Goal: Task Accomplishment & Management: Manage account settings

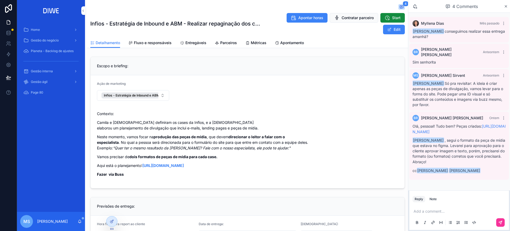
click at [191, 42] on span "Entregáveis" at bounding box center [195, 42] width 21 height 5
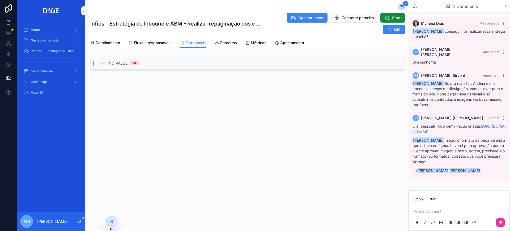
click at [195, 65] on div "No value 14" at bounding box center [248, 63] width 314 height 13
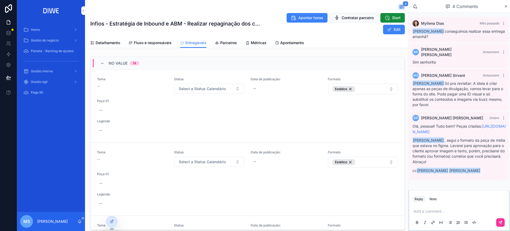
click at [158, 64] on div "No value 14" at bounding box center [248, 63] width 314 height 13
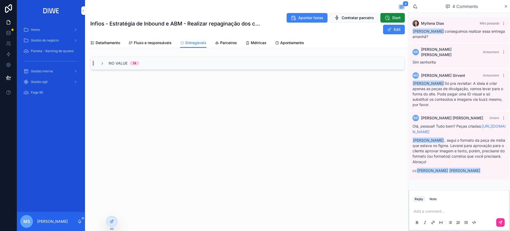
click at [52, 71] on span "Gestão interna" at bounding box center [42, 71] width 22 height 4
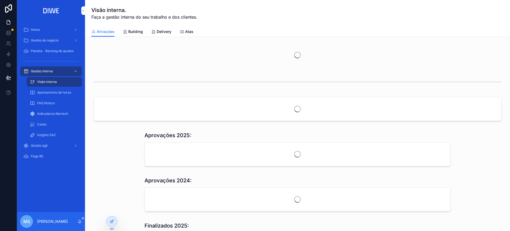
click at [164, 32] on span "Delivery" at bounding box center [164, 31] width 15 height 5
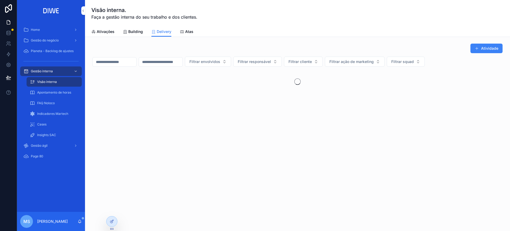
click at [312, 64] on span "Filtrar cliente" at bounding box center [299, 61] width 23 height 5
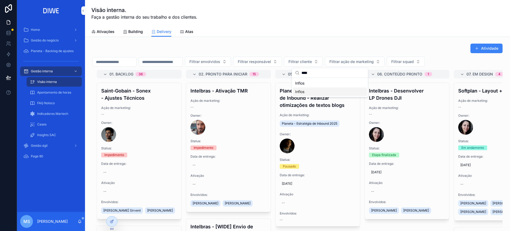
type input "****"
click at [315, 92] on div "Infios" at bounding box center [330, 91] width 74 height 8
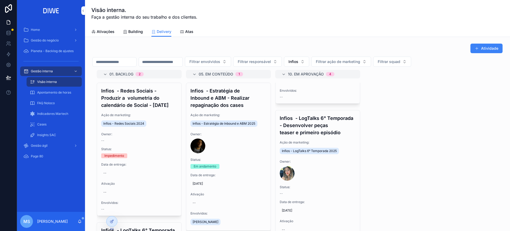
scroll to position [426, 0]
click at [330, 100] on div "Envolvidos: --" at bounding box center [318, 95] width 76 height 11
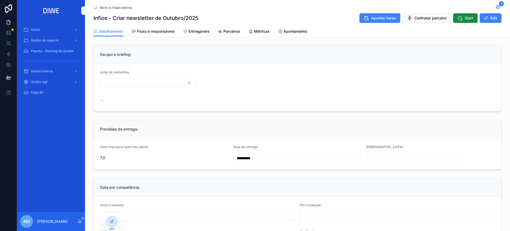
click at [198, 35] on link "Entregáveis" at bounding box center [196, 32] width 26 height 11
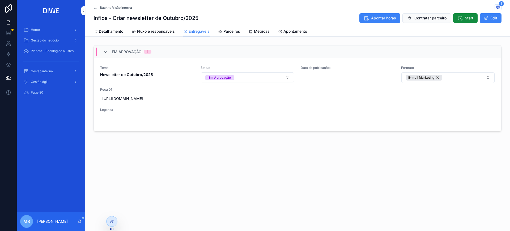
click at [344, 74] on div "--" at bounding box center [348, 77] width 94 height 10
click at [353, 64] on link "Tema Newsletter de Outubro/2025 Status Em Aprovação Data de publicação: -- Form…" at bounding box center [297, 94] width 407 height 73
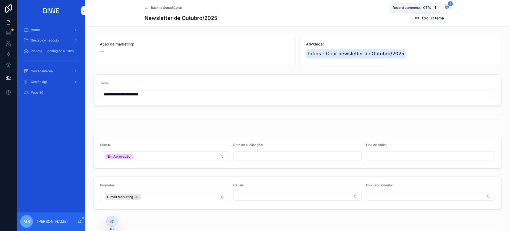
click at [445, 5] on icon "scrollable content" at bounding box center [447, 7] width 4 height 4
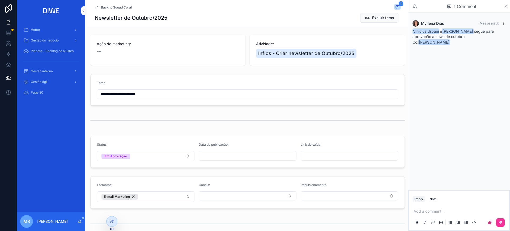
click at [122, 9] on span "Back to Squad Coral" at bounding box center [116, 7] width 31 height 4
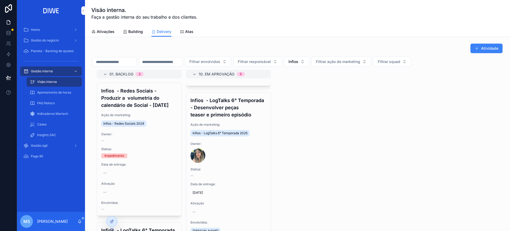
scroll to position [446, 0]
click at [237, 117] on h4 "Infios - LogTalks 6° Temporada - Desenvolver peças teaser e primeiro episódio" at bounding box center [228, 107] width 76 height 22
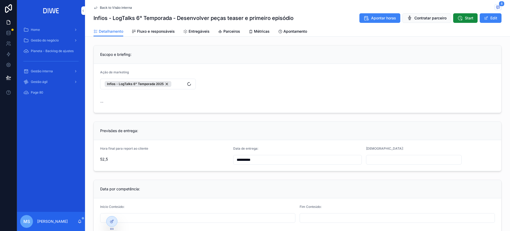
click at [194, 31] on span "Entregáveis" at bounding box center [199, 31] width 21 height 5
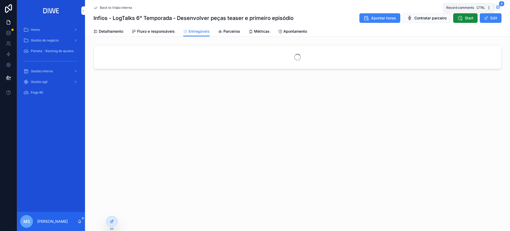
click at [498, 5] on icon "scrollable content" at bounding box center [498, 7] width 4 height 4
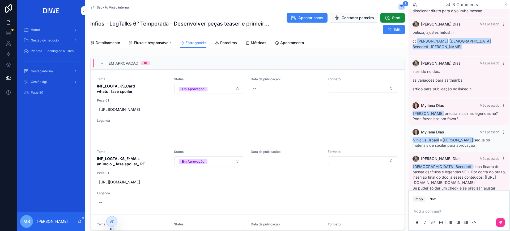
scroll to position [169, 0]
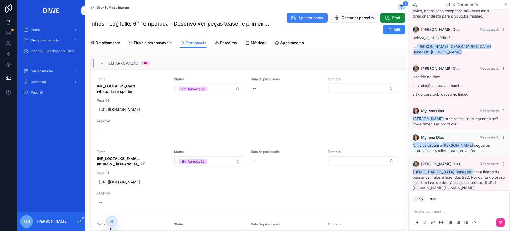
click at [150, 78] on span "Tema" at bounding box center [132, 79] width 71 height 4
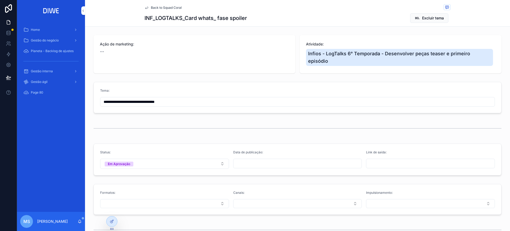
click at [165, 7] on span "Back to Squad Coral" at bounding box center [166, 8] width 31 height 4
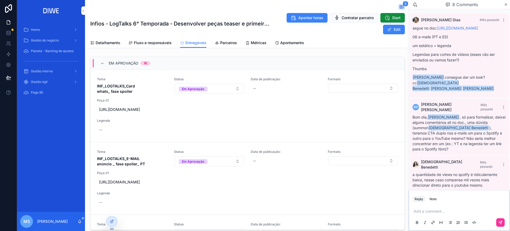
scroll to position [228, 0]
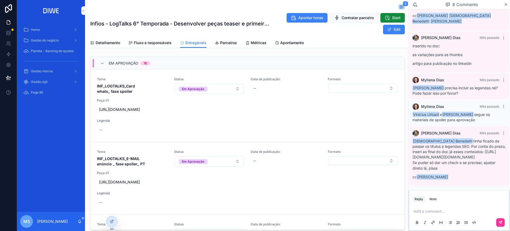
click at [52, 70] on span "Gestão interna" at bounding box center [42, 71] width 22 height 4
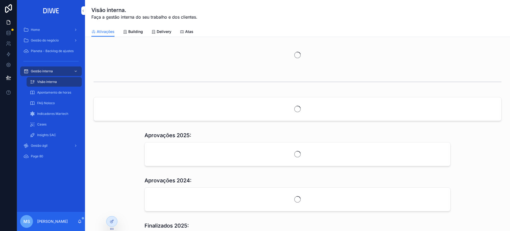
click at [157, 32] on span "Delivery" at bounding box center [164, 31] width 15 height 5
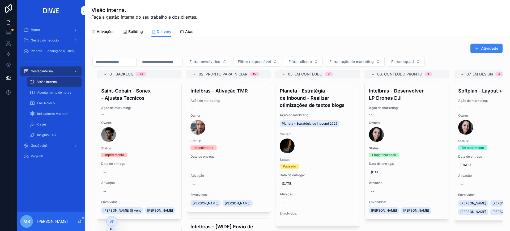
click at [312, 62] on span "Filtrar cliente" at bounding box center [299, 61] width 23 height 5
type input "*******"
click at [312, 84] on div "Planeta" at bounding box center [330, 83] width 74 height 8
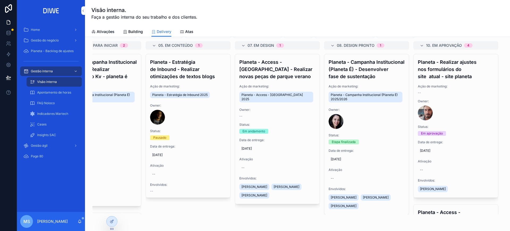
scroll to position [18, 0]
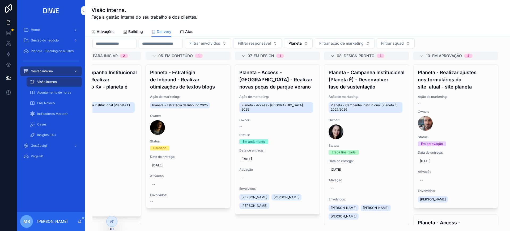
click at [415, 46] on button "Filtrar squad" at bounding box center [396, 43] width 38 height 10
type input "*****"
click at [408, 62] on div "Coral" at bounding box center [422, 65] width 74 height 8
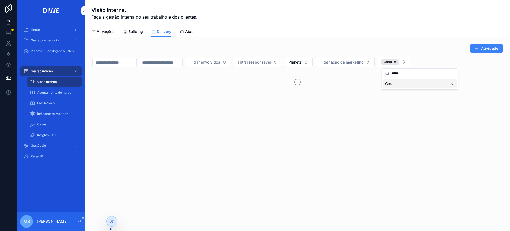
click at [412, 39] on div "Atividade Filtrar envolvidos Filtrar responsável Planeta Filtrar ação de market…" at bounding box center [297, 83] width 425 height 93
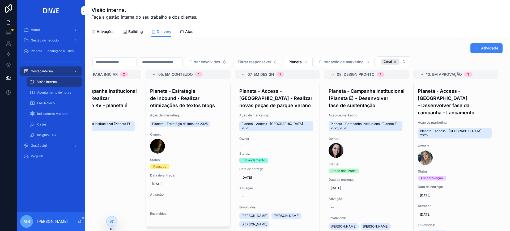
scroll to position [8, 0]
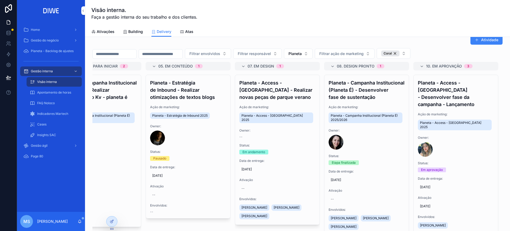
click at [454, 112] on span "Ação de marketing:" at bounding box center [456, 114] width 76 height 4
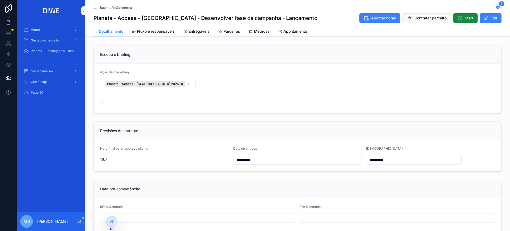
click at [194, 29] on span "Entregáveis" at bounding box center [199, 31] width 21 height 5
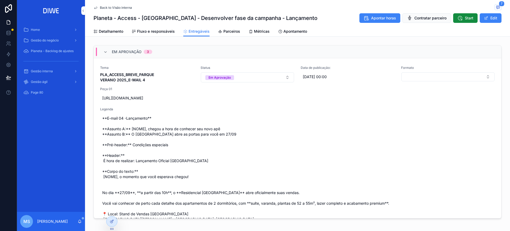
click at [176, 69] on span "Tema" at bounding box center [147, 68] width 94 height 4
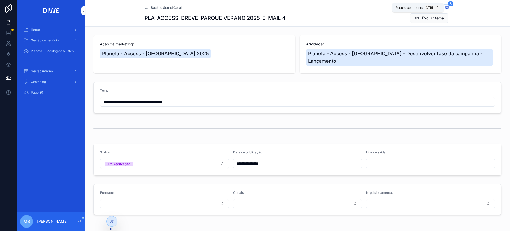
click at [447, 8] on span "scrollable content" at bounding box center [447, 7] width 7 height 6
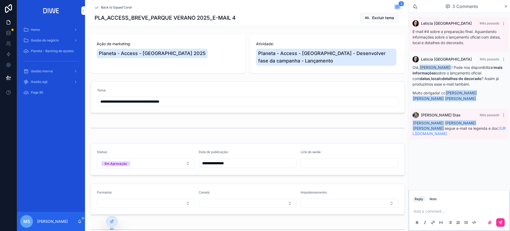
click at [127, 10] on div "Back to Squad Coral 3" at bounding box center [248, 7] width 306 height 6
click at [125, 8] on span "Back to Squad Coral" at bounding box center [116, 7] width 31 height 4
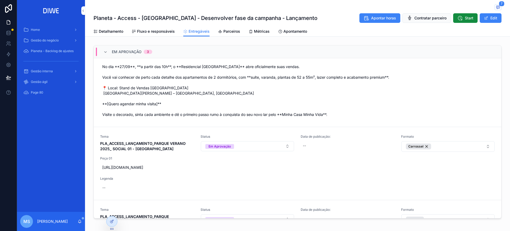
scroll to position [125, 0]
click at [215, 79] on span "**E-mail 04 -Lançamento** **Assunto A:** [NOME], chegou a hora de conhecer seu …" at bounding box center [297, 53] width 390 height 127
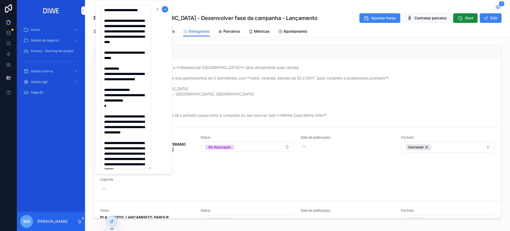
click at [326, 71] on span "**E-mail 04 -Lançamento** **Assunto A:** [NOME], chegou a hora de conhecer seu …" at bounding box center [297, 53] width 390 height 127
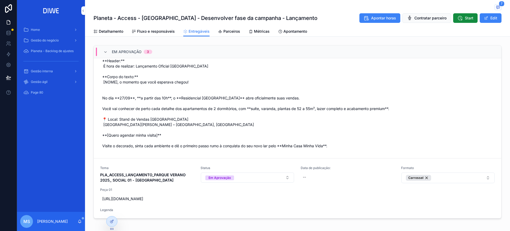
scroll to position [87, 0]
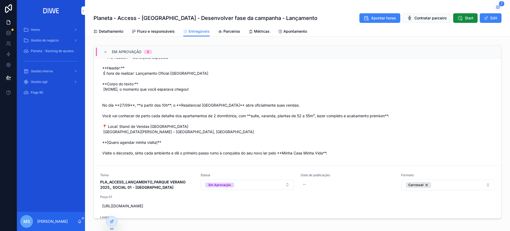
click at [226, 71] on span "**E-mail 04 -Lançamento** **Assunto A:** [NOME], chegou a hora de conhecer seu …" at bounding box center [297, 91] width 390 height 127
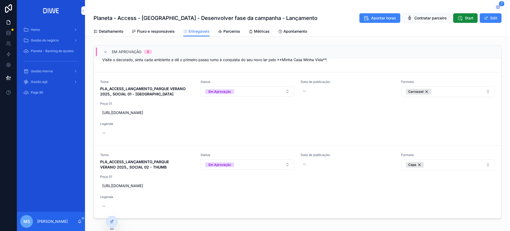
scroll to position [0, 0]
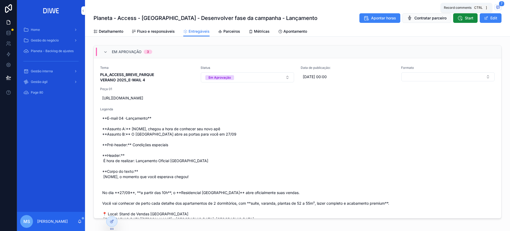
click at [496, 5] on icon "scrollable content" at bounding box center [498, 7] width 4 height 4
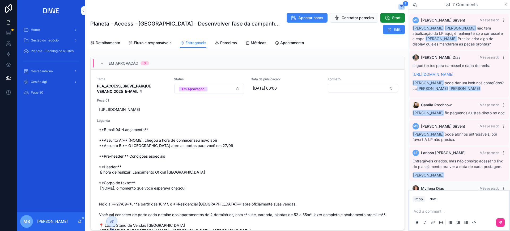
scroll to position [84, 0]
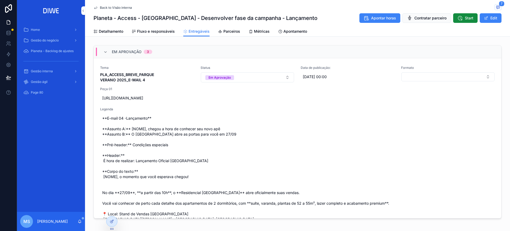
click at [122, 9] on span "Back to Visão interna" at bounding box center [116, 8] width 32 height 4
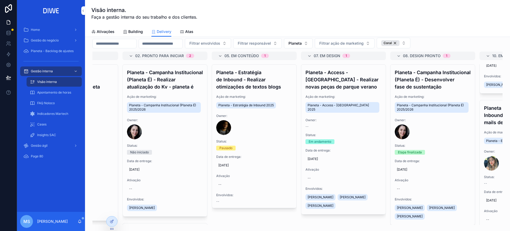
scroll to position [0, 63]
click at [262, 90] on h4 "Planeta - Estratégia de Inbound - Realizar otimizações de textos blogs" at bounding box center [254, 80] width 76 height 22
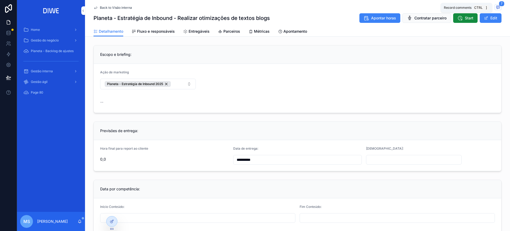
click at [496, 7] on icon "scrollable content" at bounding box center [498, 7] width 4 height 4
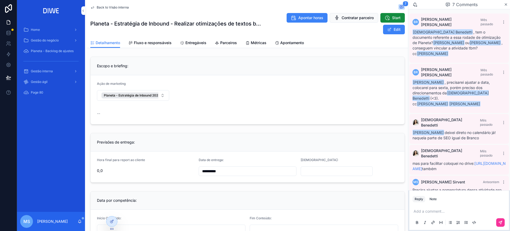
scroll to position [94, 0]
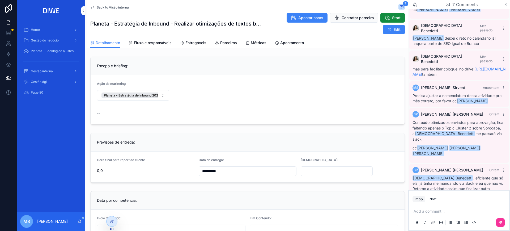
click at [433, 199] on div "Note" at bounding box center [433, 199] width 7 height 4
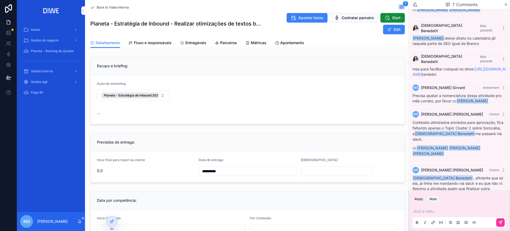
click at [432, 210] on p "scrollable content" at bounding box center [460, 211] width 93 height 5
click at [435, 202] on span "[PERSON_NAME][EMAIL_ADDRESS][DOMAIN_NAME]" at bounding box center [470, 201] width 95 height 5
click at [496, 225] on button "scrollable content" at bounding box center [500, 222] width 8 height 8
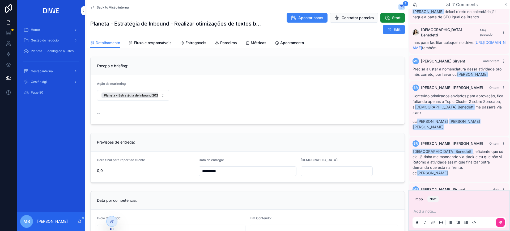
click at [116, 10] on div "Back to Visão interna 7" at bounding box center [247, 7] width 314 height 6
click at [116, 6] on span "Back to Visão interna" at bounding box center [113, 7] width 32 height 4
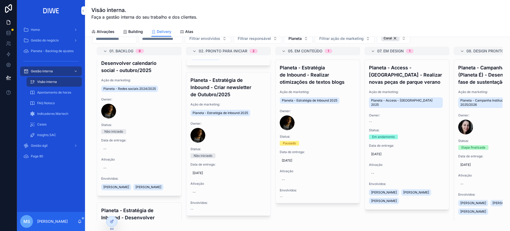
click at [313, 42] on button "Planeta" at bounding box center [298, 38] width 29 height 10
type input "******"
click at [303, 58] on div "Branco" at bounding box center [325, 60] width 74 height 8
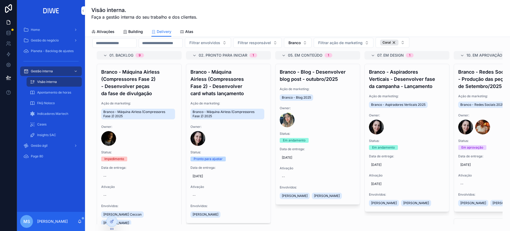
scroll to position [0, 37]
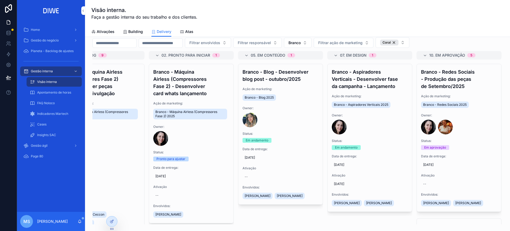
click at [377, 84] on h4 "Branco - Aspiradores Verticais - Desenvolver fase da campanha - Lançamento" at bounding box center [370, 79] width 76 height 22
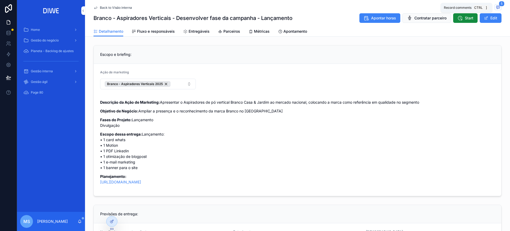
click at [498, 8] on span "scrollable content" at bounding box center [498, 7] width 7 height 6
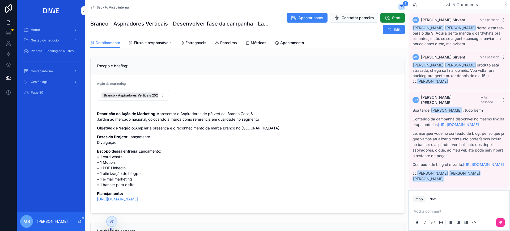
scroll to position [73, 0]
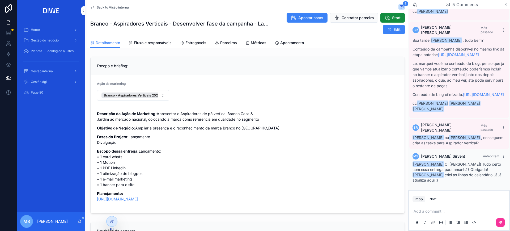
click at [114, 7] on span "Back to Visão interna" at bounding box center [113, 7] width 32 height 4
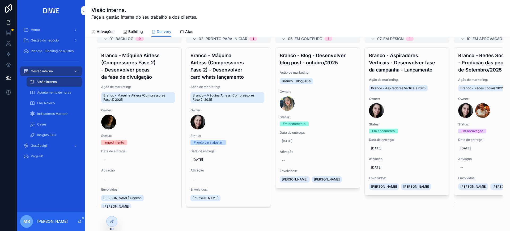
scroll to position [37, 0]
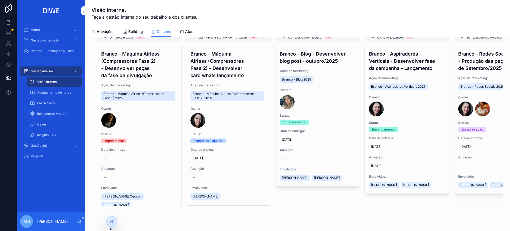
click at [392, 146] on span "[DATE]" at bounding box center [407, 146] width 72 height 4
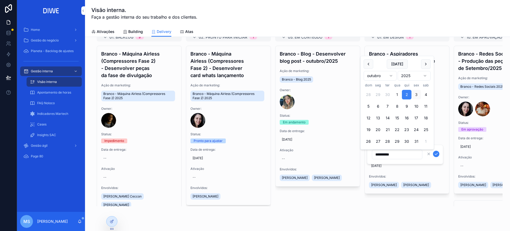
click at [414, 92] on button "3" at bounding box center [416, 95] width 10 height 10
type input "**********"
click at [436, 154] on icon "scrollable content" at bounding box center [436, 154] width 4 height 4
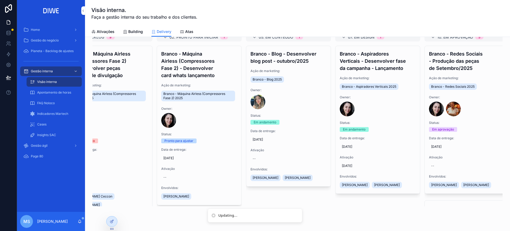
scroll to position [0, 45]
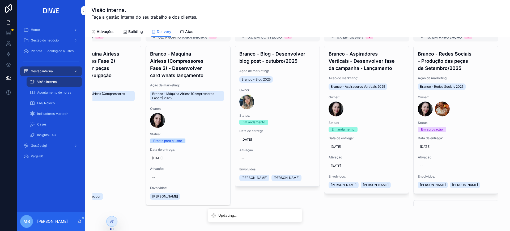
drag, startPoint x: 504, startPoint y: 107, endPoint x: 509, endPoint y: 100, distance: 8.7
click at [507, 98] on div "Visão interna. Faça a gestão interna do seu trabalho e dos clientes. Delivery A…" at bounding box center [297, 115] width 425 height 231
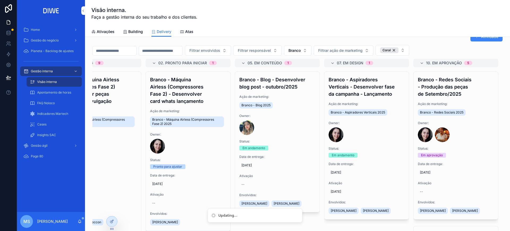
scroll to position [12, 0]
click at [450, 91] on h4 "Branco - Redes Sociais - Produção das peças de Setembro/2025" at bounding box center [456, 87] width 76 height 22
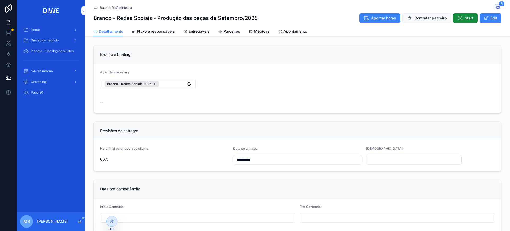
click at [195, 31] on span "Entregáveis" at bounding box center [199, 31] width 21 height 5
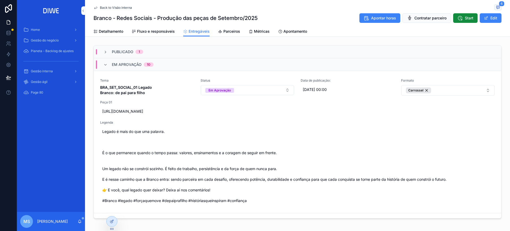
click at [160, 67] on div "Em Aprovação 10" at bounding box center [297, 64] width 407 height 13
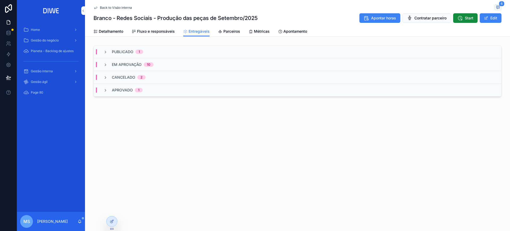
click at [180, 69] on div "Em Aprovação 10" at bounding box center [297, 64] width 407 height 13
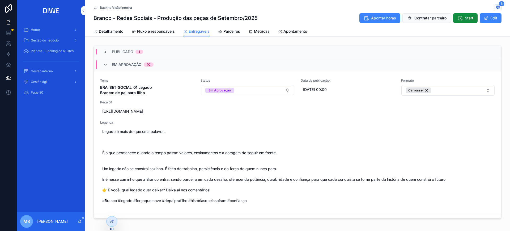
click at [496, 4] on div "Back to Visão interna 6 Branco - Redes Sociais - Produção das peças de Setembro…" at bounding box center [297, 13] width 408 height 26
click at [496, 5] on icon "scrollable content" at bounding box center [498, 7] width 4 height 4
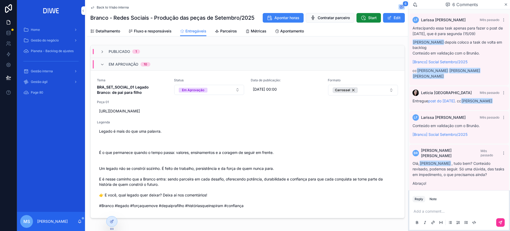
scroll to position [61, 0]
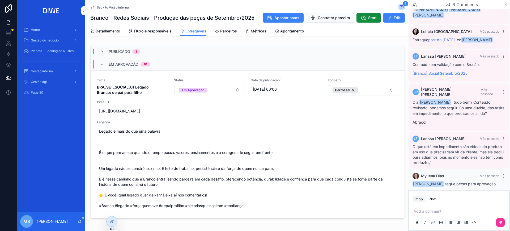
click at [440, 210] on p "scrollable content" at bounding box center [460, 211] width 93 height 5
click at [453, 212] on p "**********" at bounding box center [460, 211] width 93 height 5
click at [477, 197] on span "[PERSON_NAME]" at bounding box center [484, 196] width 64 height 5
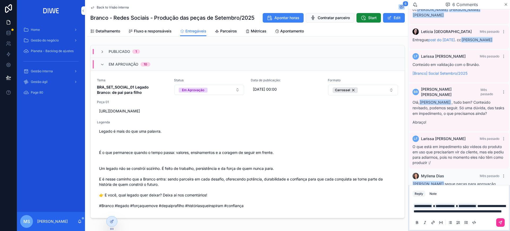
click at [504, 224] on button "scrollable content" at bounding box center [500, 222] width 8 height 8
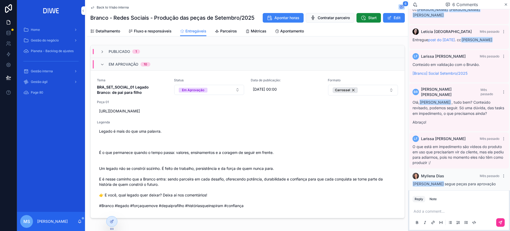
click at [114, 8] on span "Back to Visão interna" at bounding box center [113, 7] width 32 height 4
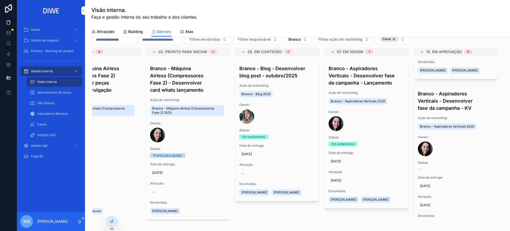
scroll to position [163, 0]
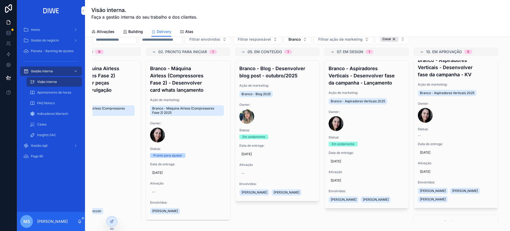
click at [457, 78] on h4 "Branco - Aspiradores Verticais - Desenvolver fase da campanha - KV" at bounding box center [456, 68] width 76 height 22
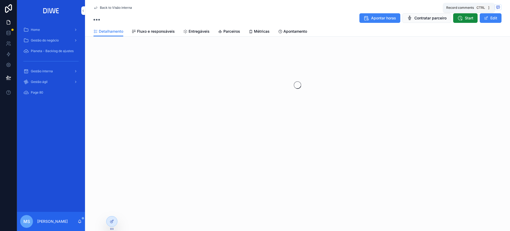
click at [498, 10] on span "scrollable content" at bounding box center [498, 7] width 7 height 6
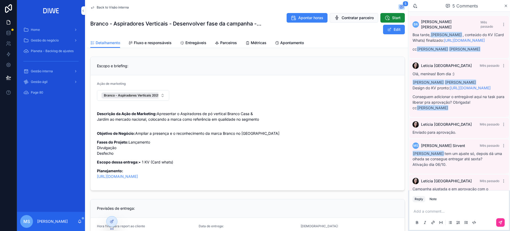
scroll to position [42, 0]
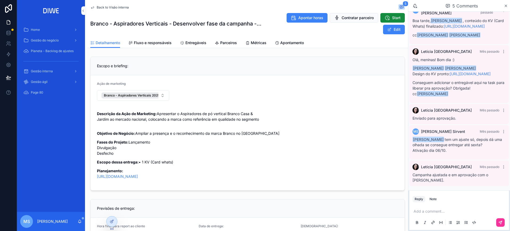
click at [428, 214] on div "Add a comment..." at bounding box center [459, 216] width 93 height 22
click at [427, 212] on p "scrollable content" at bounding box center [460, 211] width 93 height 5
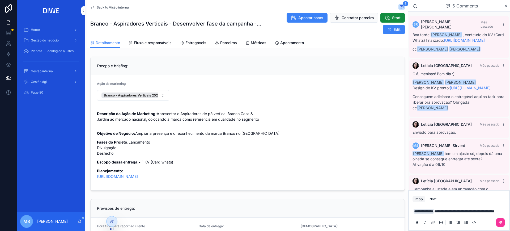
scroll to position [47, 0]
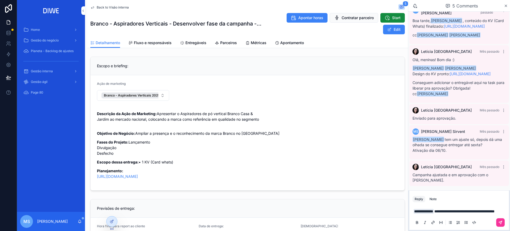
click at [497, 226] on div "scrollable content" at bounding box center [499, 222] width 11 height 8
click at [502, 222] on icon "scrollable content" at bounding box center [500, 222] width 4 height 4
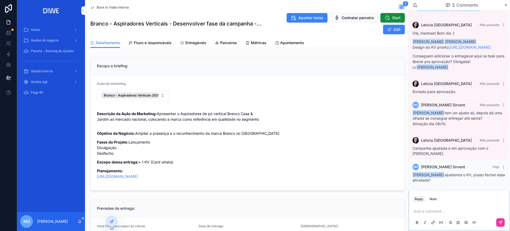
click at [120, 6] on span "Back to Visão interna" at bounding box center [113, 7] width 32 height 4
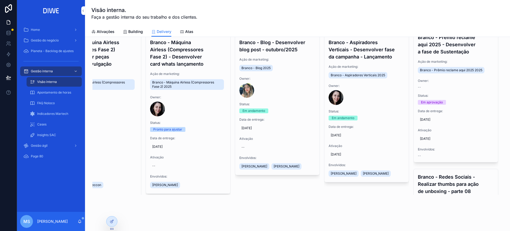
scroll to position [332, 0]
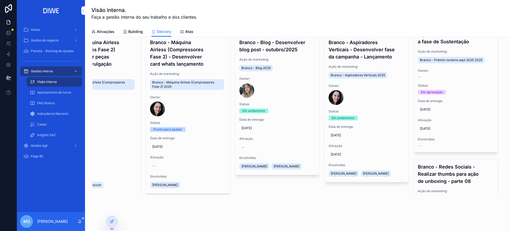
click at [468, 45] on h4 "Branco - Prêmio reclame aqui 2025 - Desenvolver a fase de Sustentação" at bounding box center [456, 35] width 76 height 22
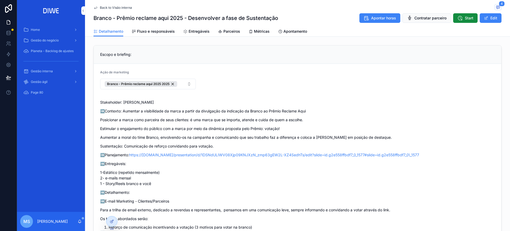
click at [155, 35] on link "Fluxo e responsáveis" at bounding box center [153, 32] width 43 height 11
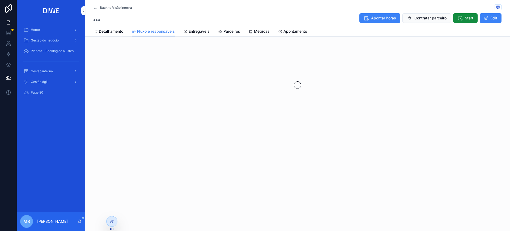
click at [204, 34] on link "Entregáveis" at bounding box center [196, 32] width 26 height 11
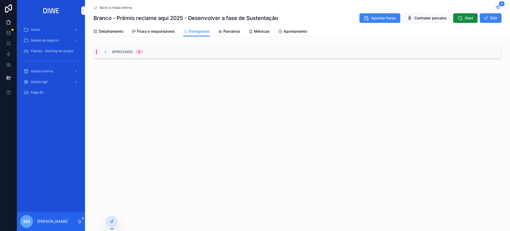
click at [172, 52] on div "Aprovado 3" at bounding box center [297, 51] width 407 height 13
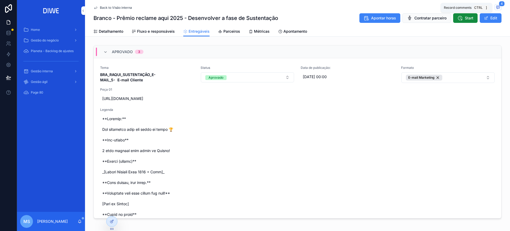
click at [496, 7] on icon "scrollable content" at bounding box center [498, 7] width 4 height 4
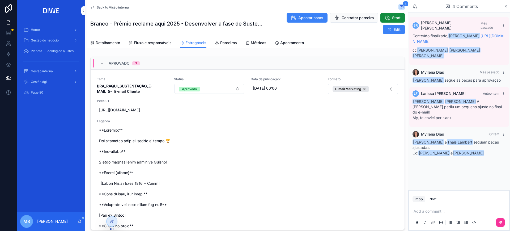
click at [429, 209] on p "scrollable content" at bounding box center [460, 211] width 93 height 5
click at [431, 213] on p "*****" at bounding box center [460, 211] width 93 height 5
click at [438, 203] on span "[EMAIL_ADDRESS][DOMAIN_NAME]" at bounding box center [455, 201] width 64 height 5
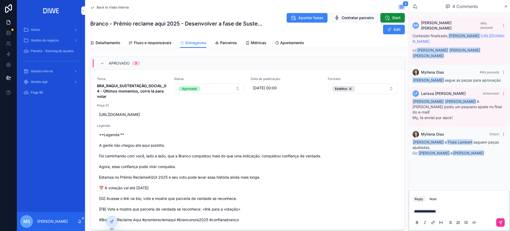
scroll to position [669, 0]
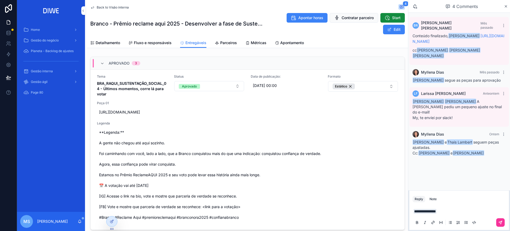
click at [455, 213] on p "**********" at bounding box center [460, 211] width 93 height 5
click at [503, 225] on button "scrollable content" at bounding box center [500, 222] width 8 height 8
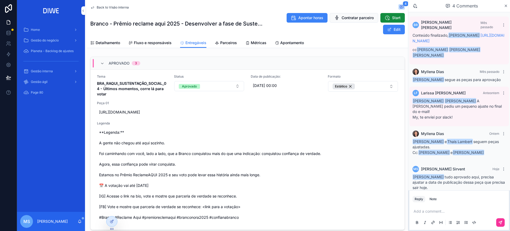
click at [109, 41] on span "Detalhamento" at bounding box center [108, 42] width 24 height 5
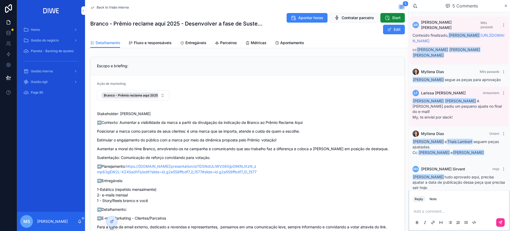
click at [151, 40] on span "Fluxo e responsáveis" at bounding box center [153, 42] width 38 height 5
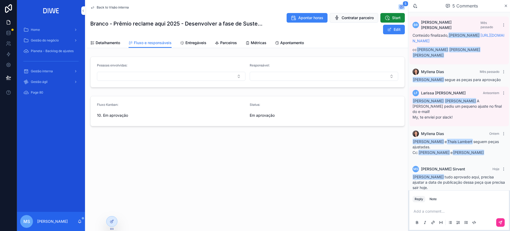
click at [391, 31] on span "scrollable content" at bounding box center [389, 29] width 4 height 4
click at [139, 111] on button "10. Em aprovação" at bounding box center [171, 116] width 148 height 10
type input "****"
click at [158, 137] on div "12. Done" at bounding box center [171, 137] width 74 height 8
click at [278, 121] on button "Em aprovação" at bounding box center [324, 116] width 148 height 10
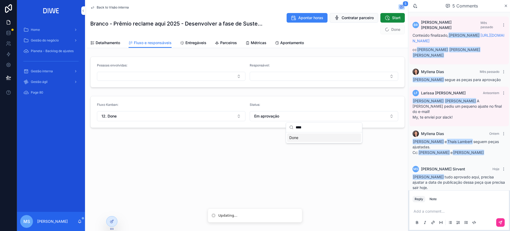
type input "****"
click at [314, 139] on div "Done" at bounding box center [324, 137] width 74 height 8
click at [388, 29] on span "scrollable content" at bounding box center [387, 29] width 4 height 4
click at [122, 3] on div "Back to Visão interna 5 Branco - Prêmio reclame aqui 2025 - Desenvolver a fase …" at bounding box center [247, 19] width 314 height 38
click at [108, 5] on span "Back to Visão interna" at bounding box center [113, 7] width 32 height 4
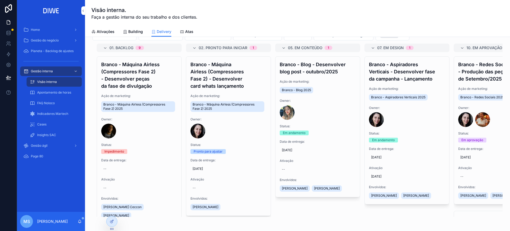
click at [38, 150] on link "Gestão ágil" at bounding box center [51, 146] width 62 height 10
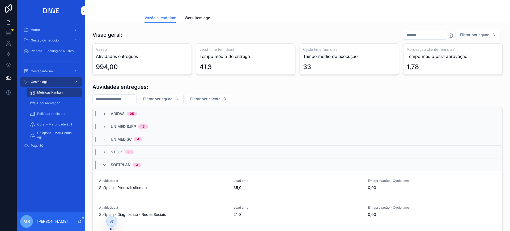
click at [466, 33] on span "Filtrar por squad" at bounding box center [474, 34] width 29 height 5
click at [462, 91] on div "Coral" at bounding box center [472, 90] width 74 height 8
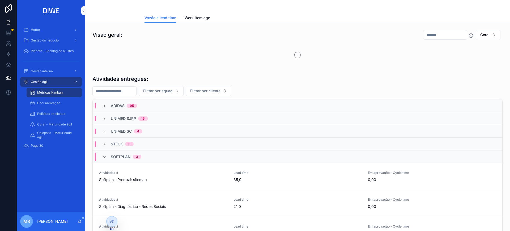
click at [425, 33] on input "scrollable content" at bounding box center [445, 34] width 44 height 7
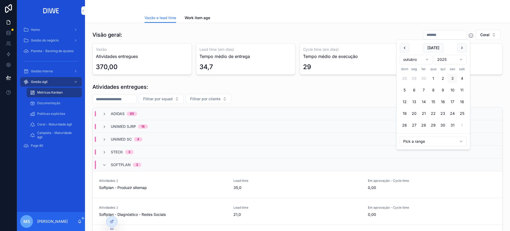
click at [403, 47] on button "scrollable content" at bounding box center [405, 48] width 10 height 10
click at [404, 49] on button "scrollable content" at bounding box center [405, 48] width 10 height 10
click at [423, 79] on button "1" at bounding box center [424, 79] width 10 height 10
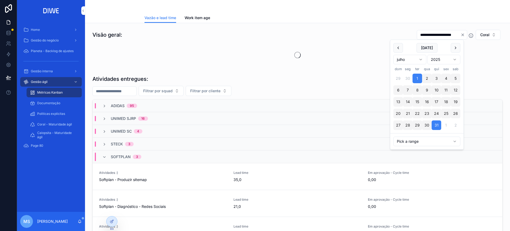
type input "**********"
click at [433, 21] on div "Vazão e lead time Work item age" at bounding box center [297, 18] width 306 height 10
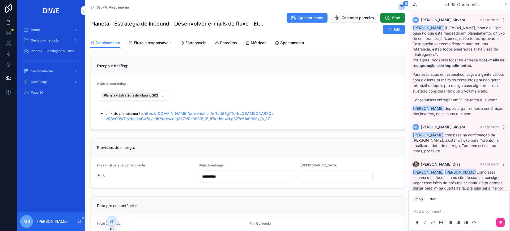
scroll to position [634, 0]
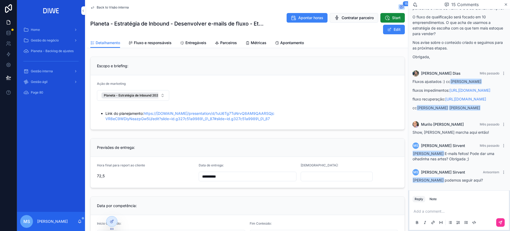
click at [122, 5] on div "Back to Visão interna 15" at bounding box center [247, 7] width 314 height 6
click at [121, 6] on span "Back to Visão interna" at bounding box center [113, 7] width 32 height 4
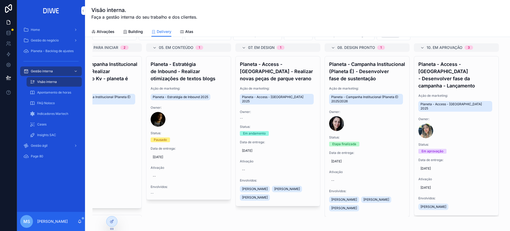
scroll to position [0, 135]
click at [382, 76] on h4 "Planeta - Campanha Institucional (Planeta É) - Desenvolver fase de sustentação" at bounding box center [367, 72] width 76 height 22
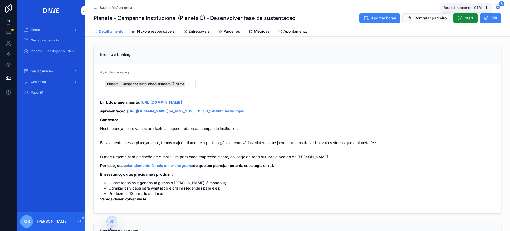
click at [499, 5] on span "8" at bounding box center [502, 3] width 6 height 5
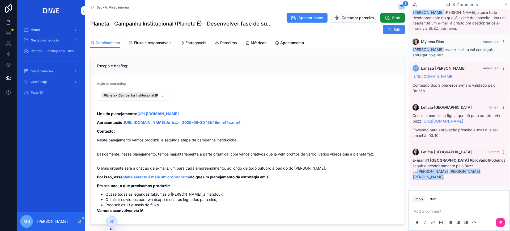
scroll to position [155, 0]
click at [431, 200] on button "Note" at bounding box center [432, 199] width 11 height 6
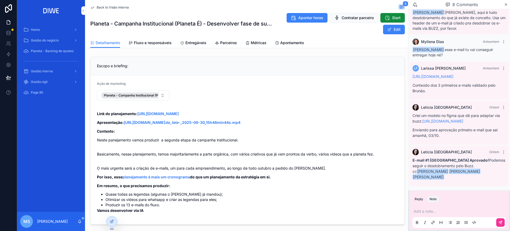
click at [434, 212] on p "scrollable content" at bounding box center [460, 211] width 93 height 5
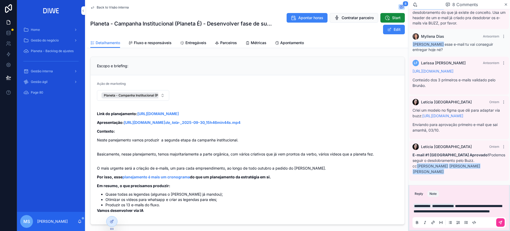
click at [501, 222] on icon "scrollable content" at bounding box center [501, 222] width 2 height 2
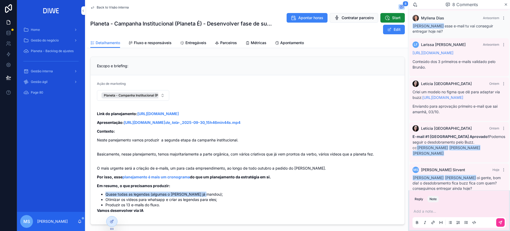
drag, startPoint x: 104, startPoint y: 194, endPoint x: 225, endPoint y: 195, distance: 120.9
click at [225, 195] on ul "Quase todas as legendas (algumas o Mário já mandou); Otimizar os vídeos para wh…" at bounding box center [247, 200] width 301 height 16
drag, startPoint x: 143, startPoint y: 202, endPoint x: 215, endPoint y: 201, distance: 72.0
click at [215, 201] on li "Otimizar os vídeos para whatsapp e criar as legendas para eles;" at bounding box center [251, 199] width 293 height 5
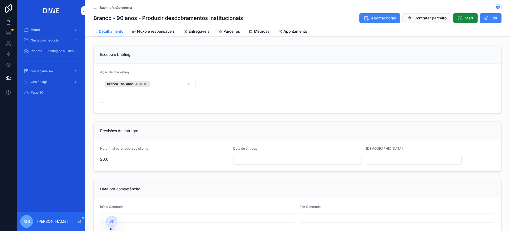
click at [146, 34] on link "Fluxo e responsáveis" at bounding box center [153, 32] width 43 height 11
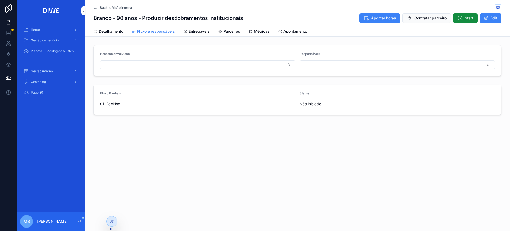
click at [495, 19] on button "Edit" at bounding box center [491, 18] width 22 height 10
click at [155, 108] on button "01. Backlog" at bounding box center [197, 105] width 195 height 10
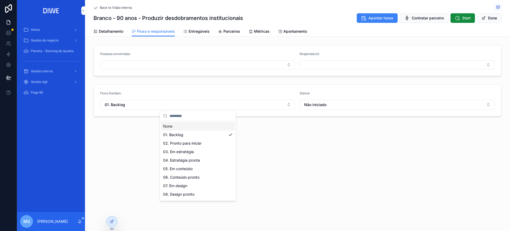
click at [117, 8] on span "Back to Visão interna" at bounding box center [116, 8] width 32 height 4
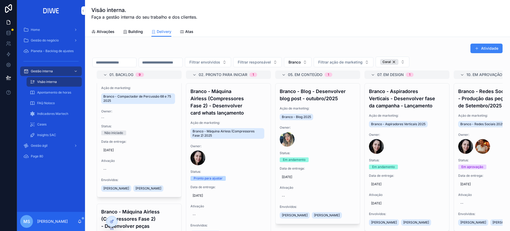
scroll to position [1195, 0]
